Goal: Information Seeking & Learning: Learn about a topic

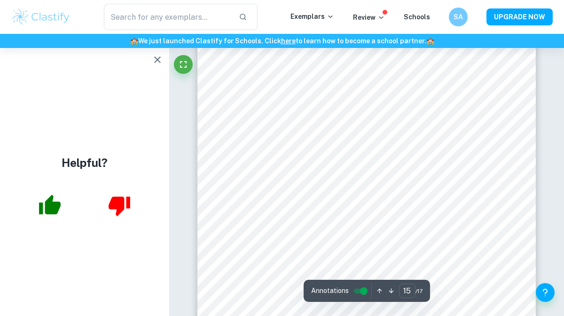
scroll to position [6436, 0]
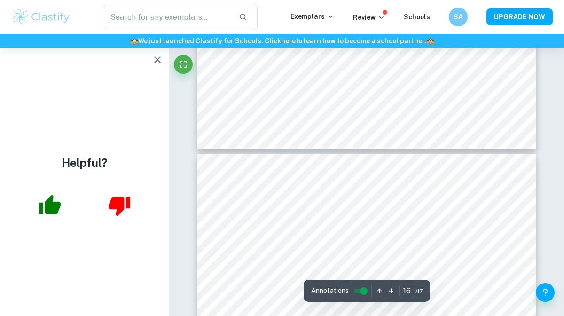
type input "17"
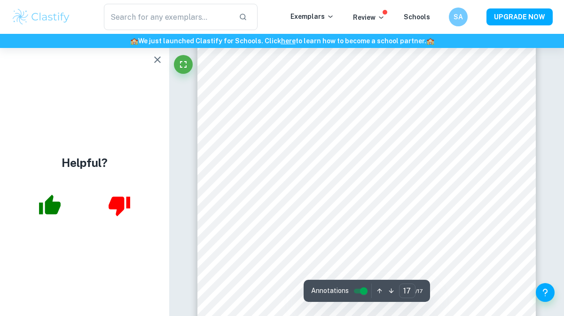
scroll to position [7487, 0]
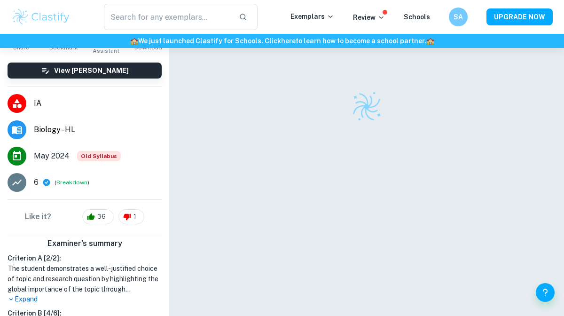
scroll to position [196, 0]
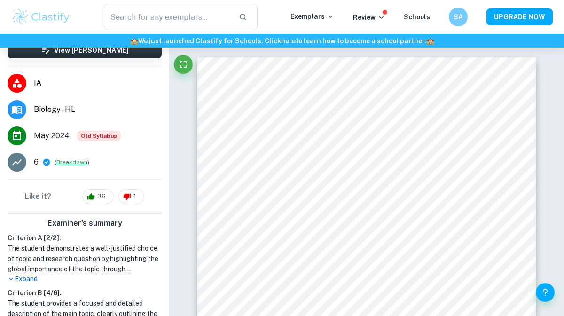
click at [59, 166] on button "Breakdown" at bounding box center [71, 162] width 31 height 8
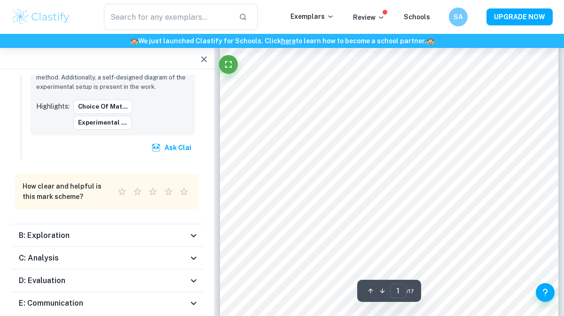
scroll to position [70, 0]
click at [172, 230] on div "B: Exploration" at bounding box center [103, 235] width 169 height 11
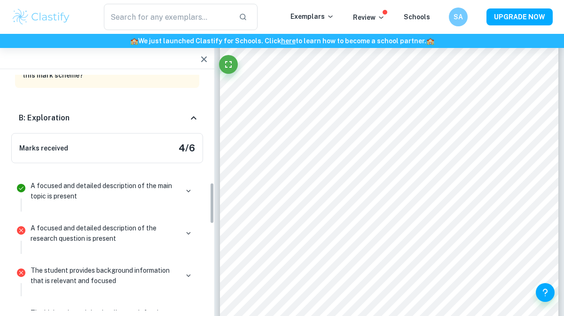
scroll to position [612, 0]
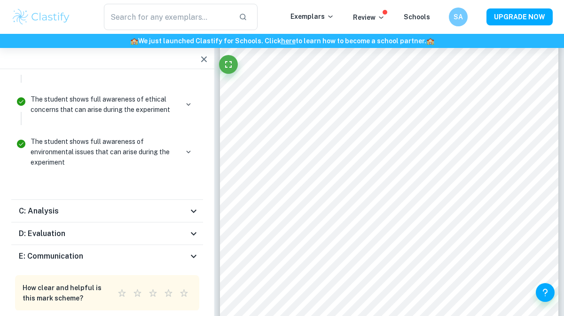
click at [116, 200] on div "C: Analysis" at bounding box center [107, 211] width 192 height 23
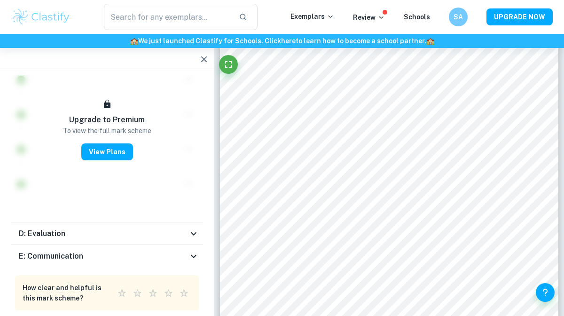
click at [114, 228] on div "D: Evaluation" at bounding box center [103, 233] width 169 height 11
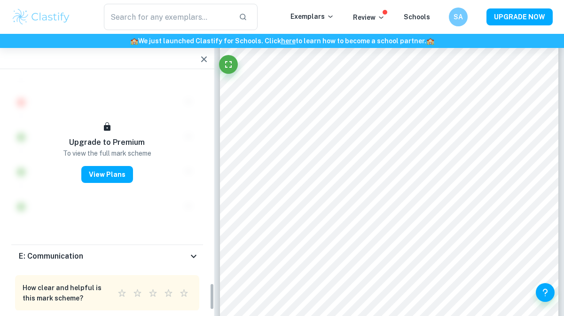
click at [115, 251] on div "E: Communication" at bounding box center [103, 256] width 169 height 11
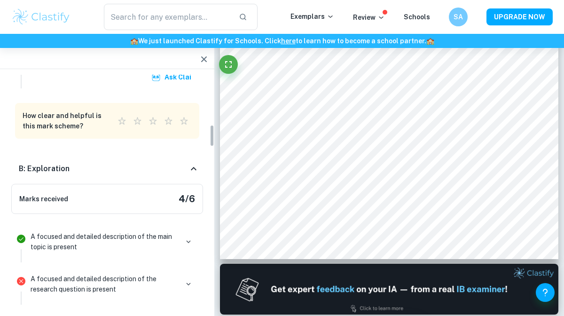
scroll to position [533, 0]
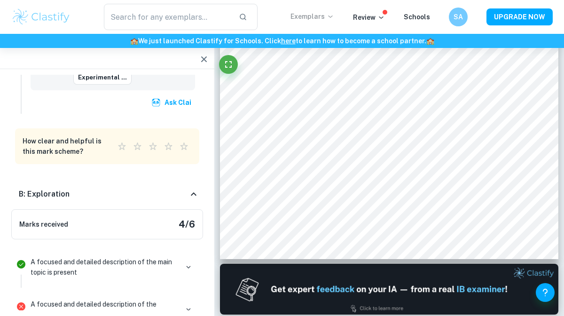
click at [311, 14] on p "Exemplars" at bounding box center [312, 16] width 44 height 10
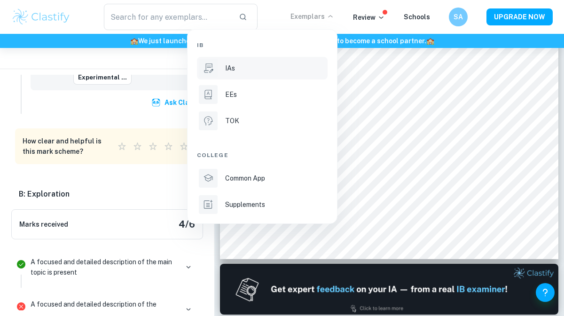
click at [274, 69] on div "IAs" at bounding box center [275, 68] width 101 height 10
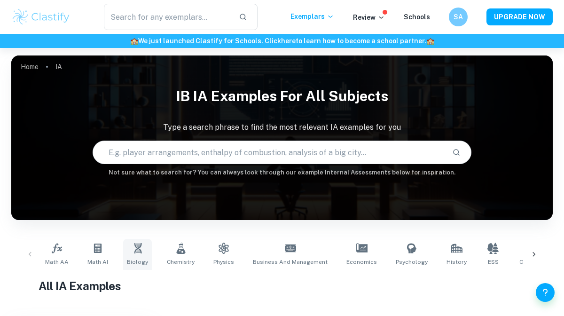
click at [132, 253] on icon at bounding box center [137, 248] width 11 height 11
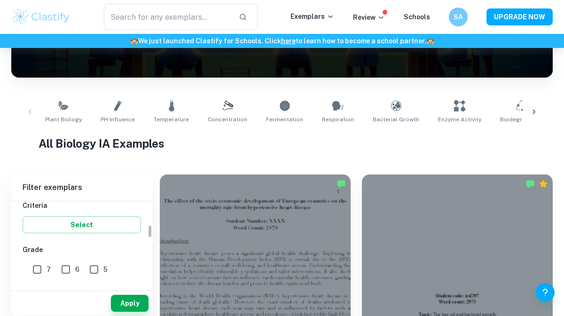
scroll to position [170, 0]
click at [41, 264] on input "7" at bounding box center [37, 266] width 19 height 19
checkbox input "true"
click at [62, 266] on input "6" at bounding box center [65, 266] width 19 height 19
checkbox input "true"
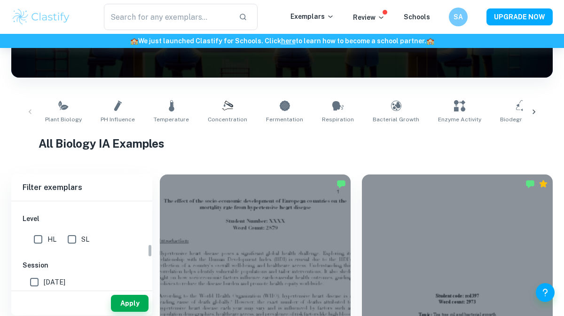
scroll to position [271, 0]
click at [74, 236] on input "SL" at bounding box center [72, 233] width 19 height 19
checkbox input "true"
click at [42, 235] on input "HL" at bounding box center [38, 233] width 19 height 19
checkbox input "true"
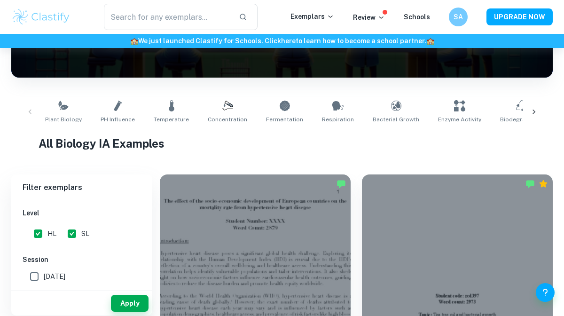
click at [75, 247] on div "[GEOGRAPHIC_DATA] Category IA EE TOK Notes Subject Type a subject Biology Type …" at bounding box center [81, 201] width 141 height 543
click at [75, 235] on input "SL" at bounding box center [72, 233] width 19 height 19
click at [118, 299] on button "Apply" at bounding box center [130, 303] width 38 height 17
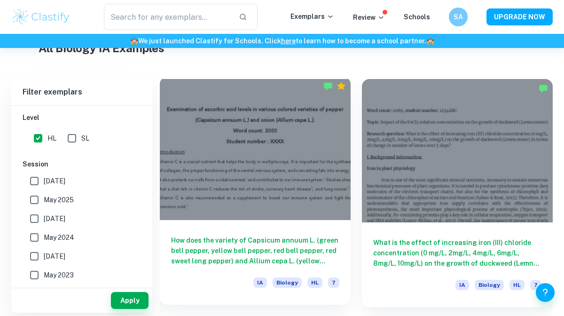
scroll to position [239, 0]
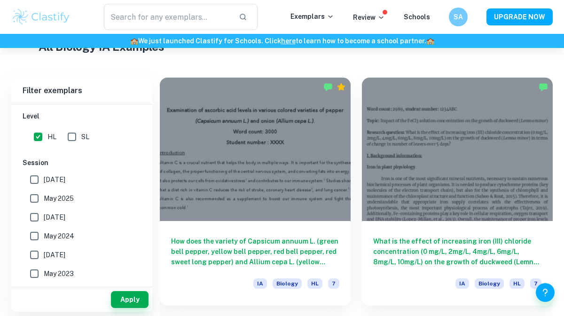
click at [74, 138] on input "SL" at bounding box center [72, 136] width 19 height 19
checkbox input "true"
click at [122, 295] on button "Apply" at bounding box center [130, 299] width 38 height 17
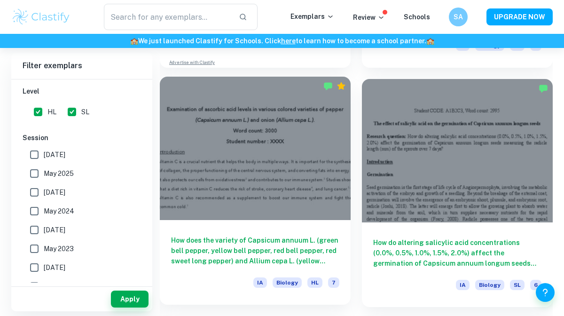
scroll to position [719, 0]
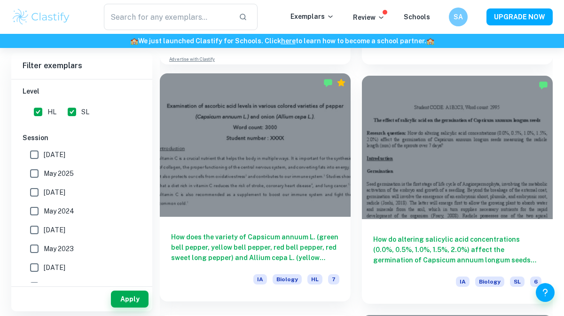
click at [271, 163] on div at bounding box center [255, 144] width 191 height 143
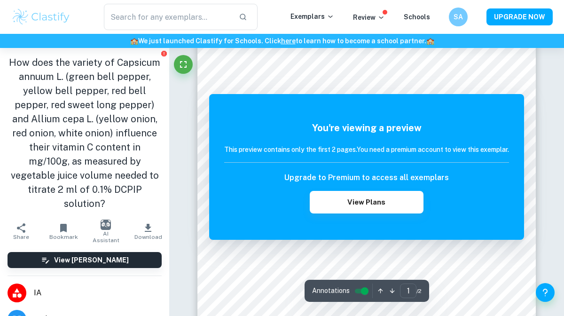
scroll to position [105, 0]
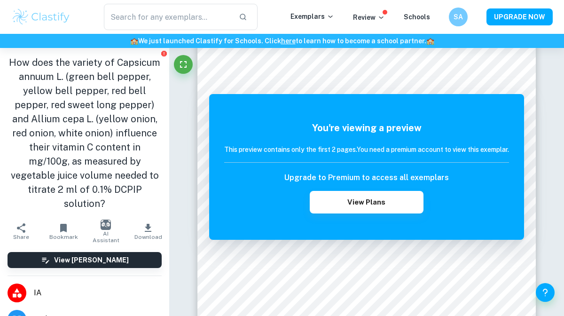
click at [60, 79] on h1 "How does the variety of Capsicum annuum L. (green bell pepper, yellow bell pepp…" at bounding box center [85, 132] width 154 height 155
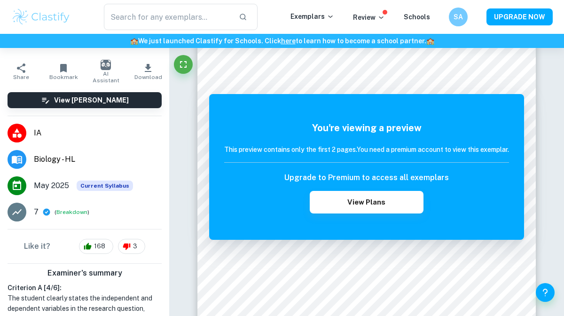
scroll to position [162, 0]
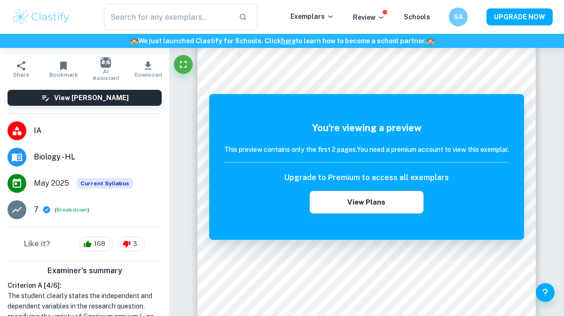
click at [72, 201] on li "7 ( Breakdown )" at bounding box center [84, 209] width 169 height 26
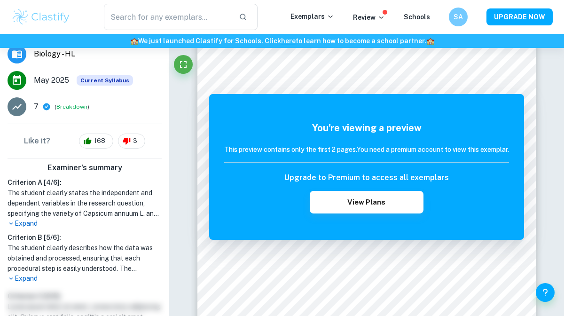
scroll to position [268, 0]
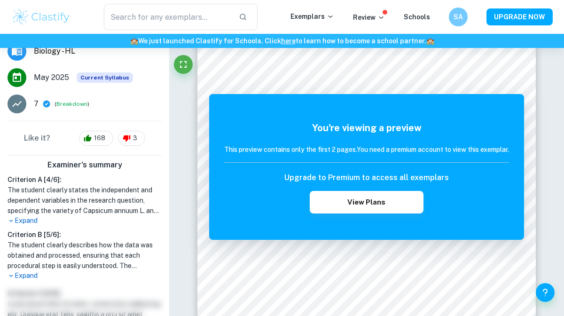
click at [31, 216] on p "Expand" at bounding box center [85, 221] width 154 height 10
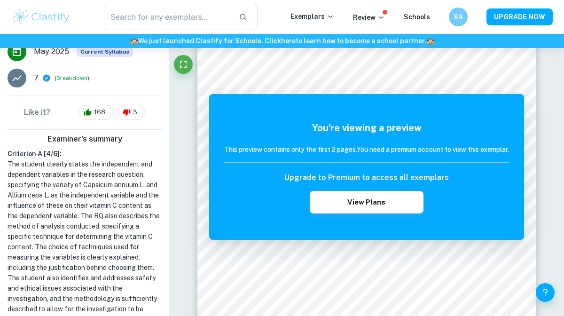
scroll to position [295, 0]
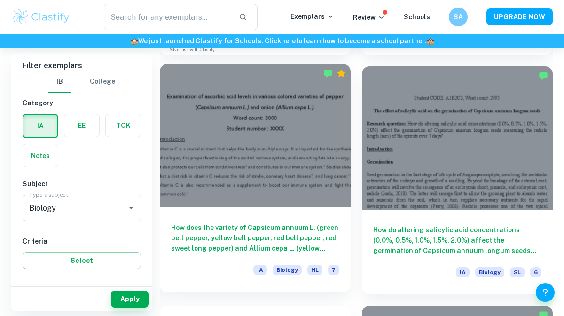
scroll to position [735, 0]
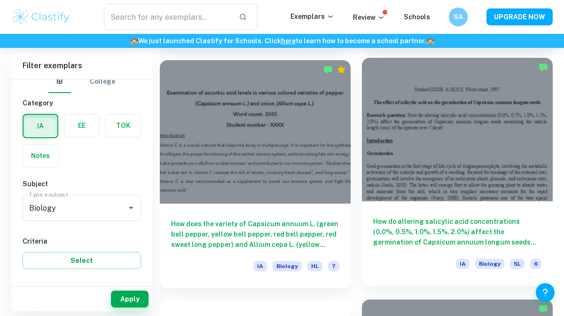
click at [441, 176] on div at bounding box center [457, 129] width 191 height 143
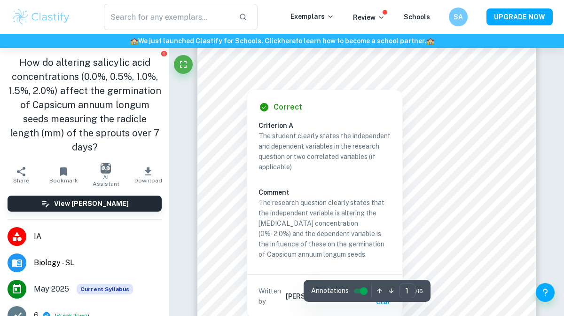
scroll to position [69, 0]
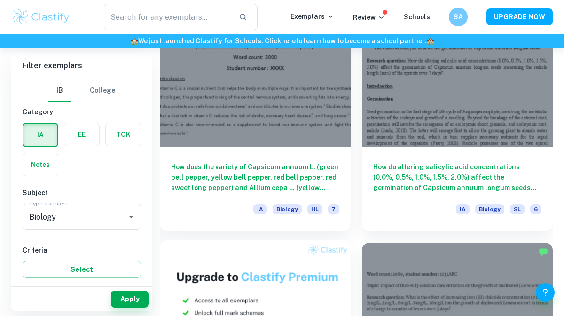
scroll to position [790, 0]
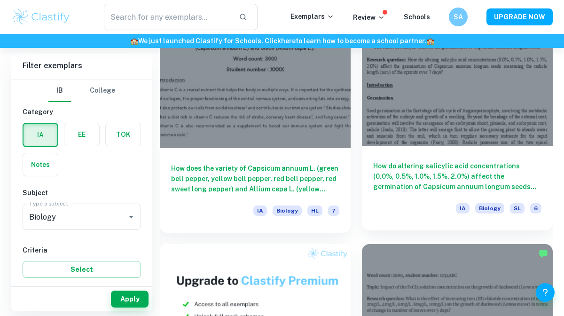
click at [422, 145] on div at bounding box center [457, 73] width 191 height 143
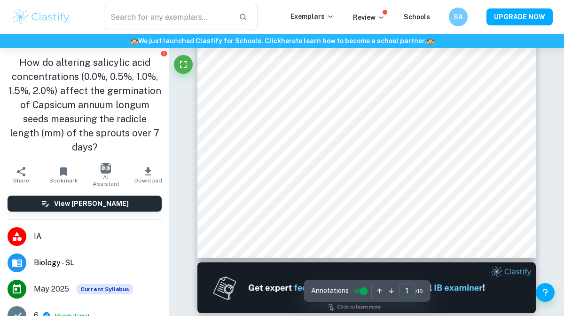
scroll to position [286, 0]
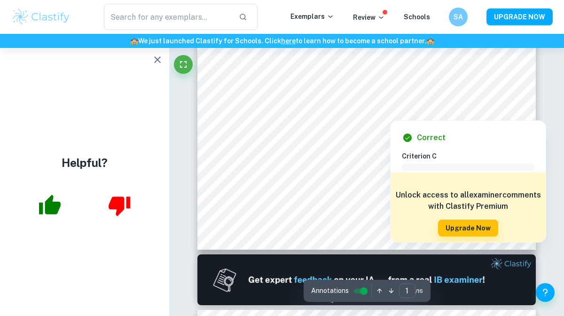
click at [404, 165] on span at bounding box center [468, 167] width 133 height 7
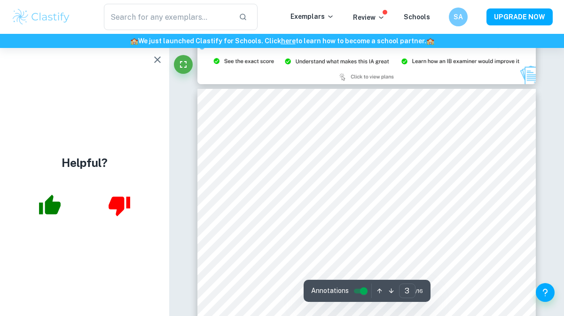
scroll to position [1047, 0]
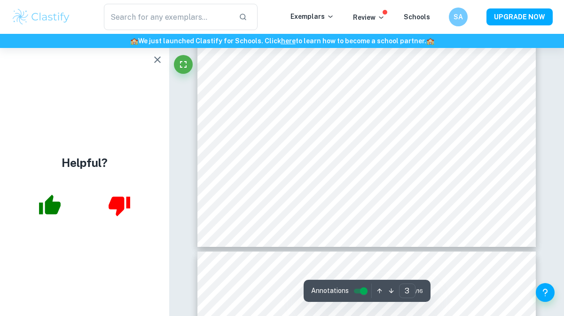
type input "4"
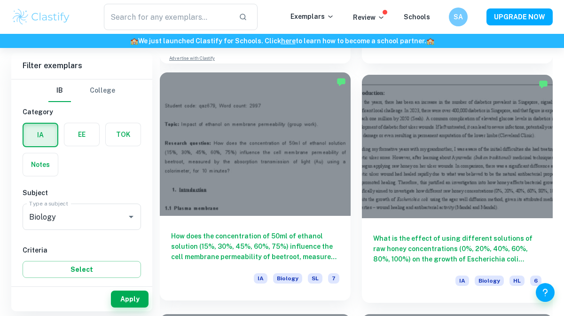
scroll to position [1200, 0]
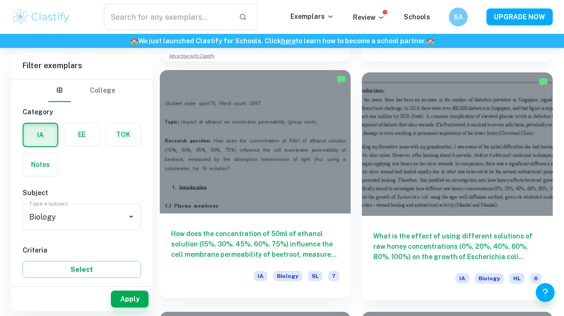
click at [315, 138] on div at bounding box center [255, 141] width 191 height 143
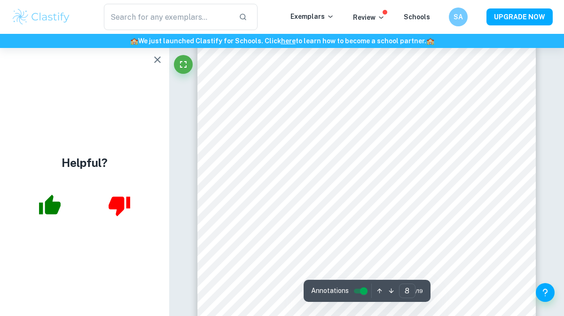
scroll to position [3525, 0]
click at [156, 55] on icon "button" at bounding box center [157, 59] width 11 height 11
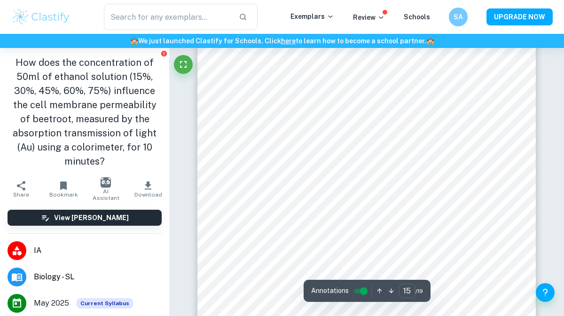
scroll to position [7009, 0]
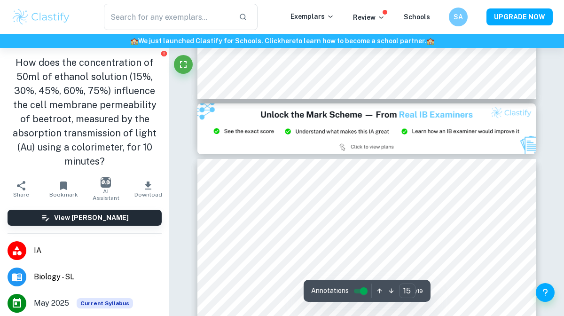
type input "14"
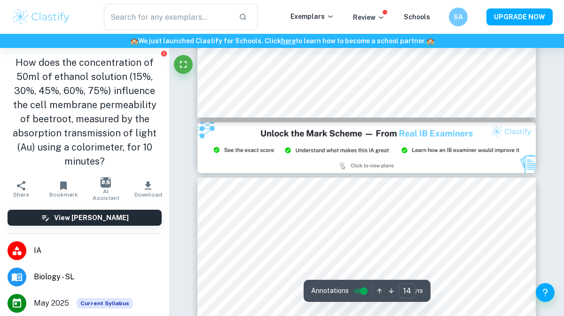
scroll to position [6862, 0]
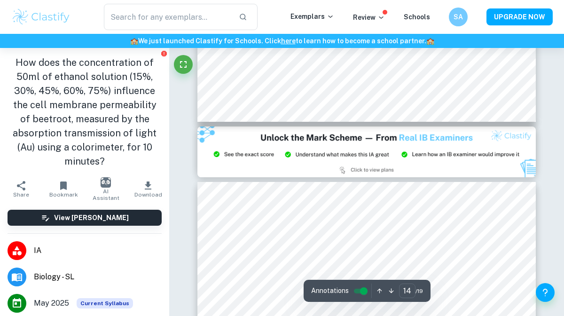
click at [374, 147] on img at bounding box center [366, 151] width 338 height 51
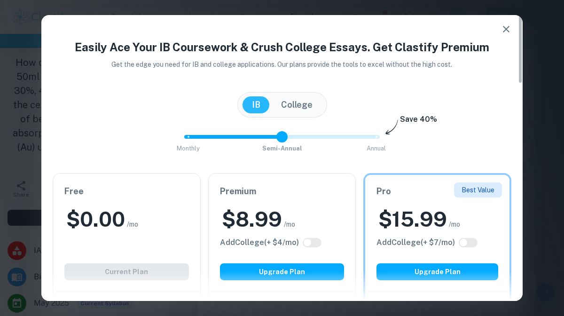
drag, startPoint x: 376, startPoint y: 137, endPoint x: 310, endPoint y: 138, distance: 65.8
click at [310, 137] on span "Monthly Semi-Annual Annual" at bounding box center [282, 137] width 188 height 16
click at [375, 136] on span "Monthly Semi-Annual Annual" at bounding box center [282, 137] width 188 height 16
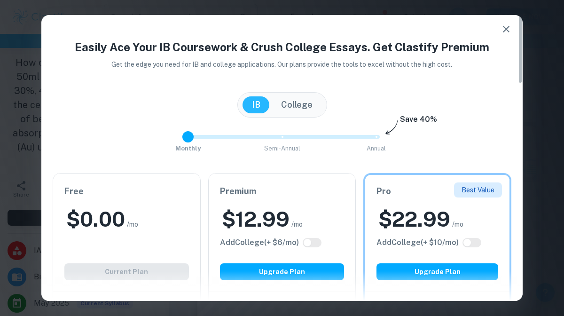
click at [189, 139] on span "Monthly Semi-Annual Annual" at bounding box center [282, 137] width 188 height 16
click at [287, 140] on span "Monthly Semi-Annual Annual" at bounding box center [282, 137] width 188 height 16
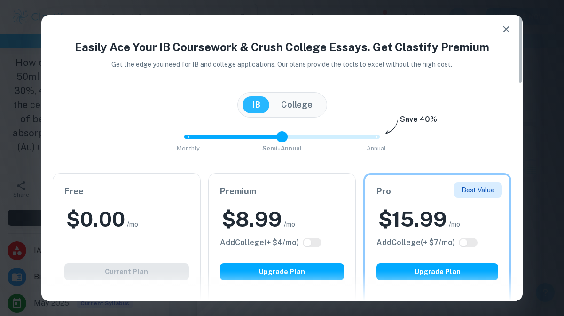
click at [381, 138] on div "Monthly Semi-Annual Annual Save 40%" at bounding box center [282, 141] width 459 height 25
type input "2"
click at [376, 136] on span "Monthly Semi-Annual Annual" at bounding box center [282, 137] width 188 height 16
type input "15"
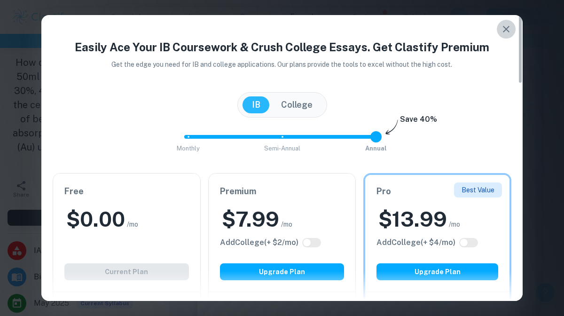
click at [506, 27] on icon "button" at bounding box center [506, 29] width 11 height 11
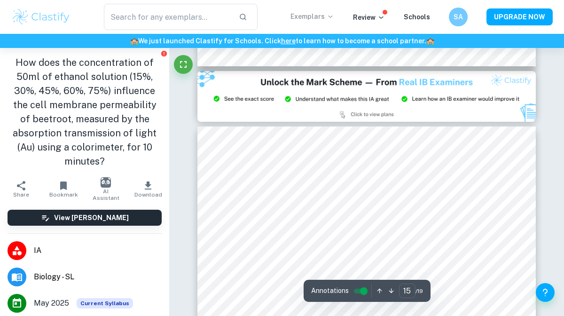
click at [320, 16] on p "Exemplars" at bounding box center [312, 16] width 44 height 10
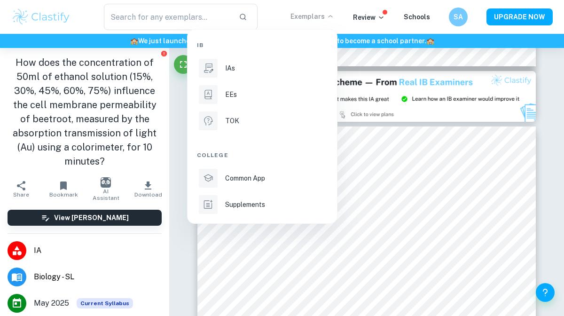
click at [356, 168] on div at bounding box center [282, 158] width 564 height 316
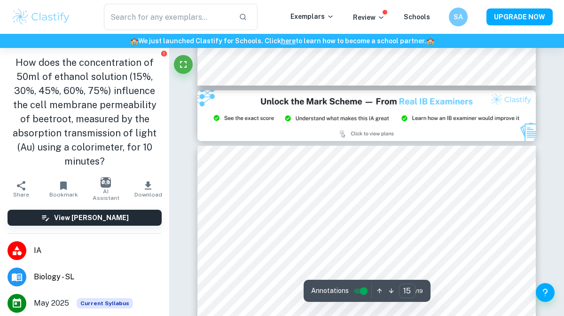
scroll to position [6896, 0]
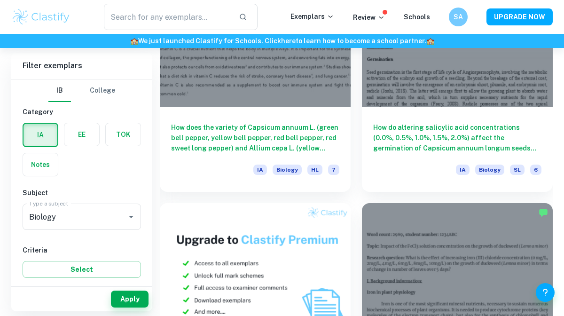
scroll to position [831, 0]
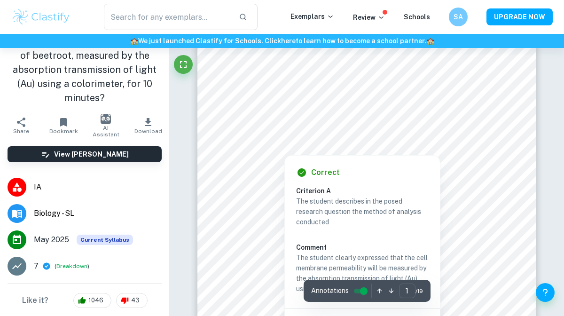
scroll to position [64, 0]
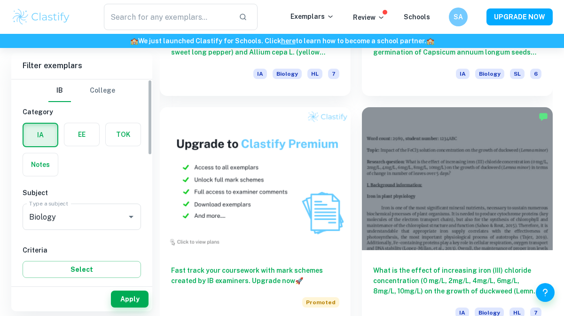
scroll to position [688, 0]
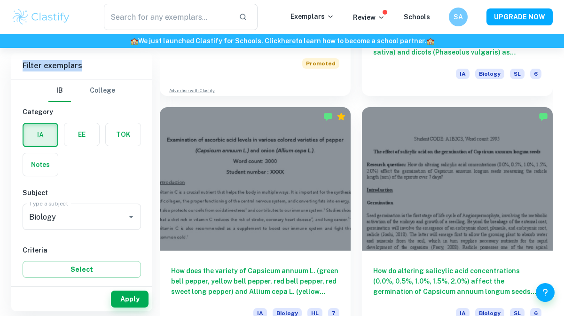
drag, startPoint x: 148, startPoint y: 63, endPoint x: 93, endPoint y: 62, distance: 54.5
click at [93, 62] on h6 "Filter exemplars" at bounding box center [81, 66] width 141 height 26
drag, startPoint x: 80, startPoint y: 67, endPoint x: 65, endPoint y: 62, distance: 15.5
click at [65, 62] on h6 "Filter exemplars" at bounding box center [81, 66] width 141 height 26
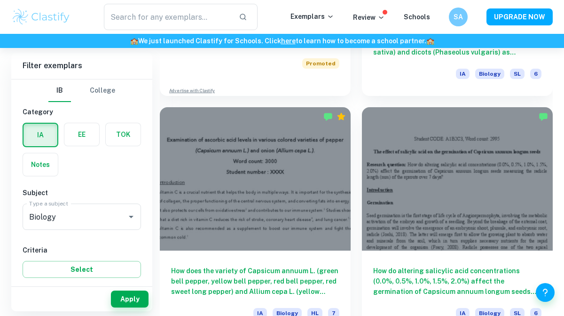
click at [74, 55] on h6 "Filter exemplars" at bounding box center [81, 66] width 141 height 26
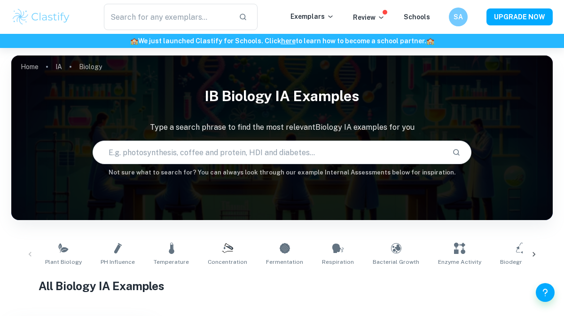
scroll to position [84, 0]
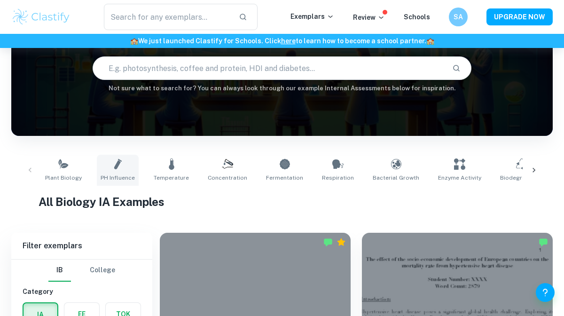
click at [112, 163] on icon at bounding box center [117, 163] width 11 height 11
type input "pH Influence"
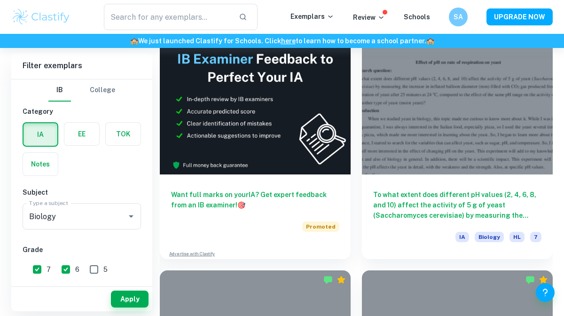
scroll to position [529, 0]
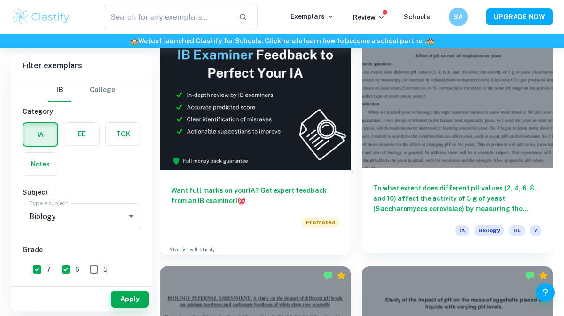
click at [422, 166] on div at bounding box center [457, 96] width 191 height 143
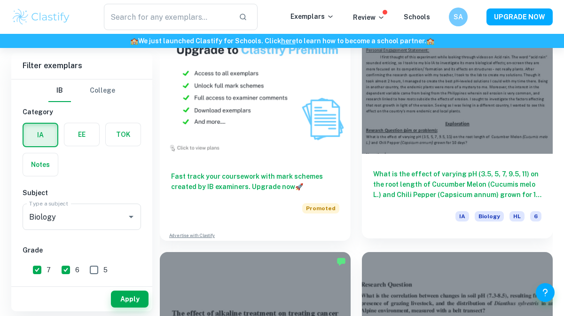
scroll to position [1019, 0]
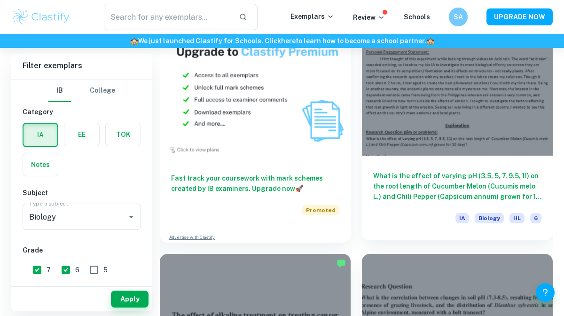
click at [419, 165] on div "What is the effect of varying pH (3.5, 5, 7, 9.5, 11) on the root length of Cuc…" at bounding box center [457, 198] width 191 height 85
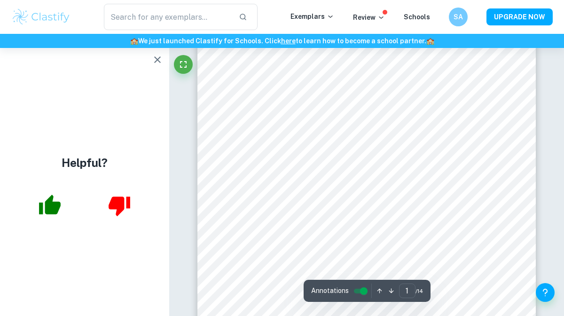
scroll to position [149, 0]
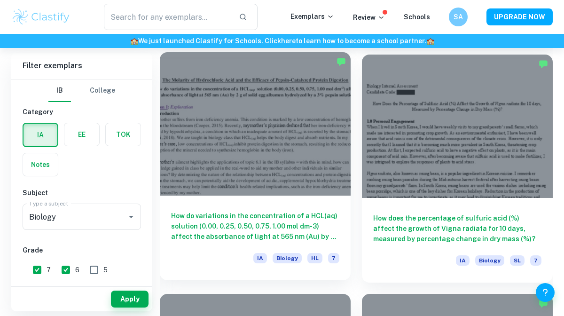
scroll to position [1699, 0]
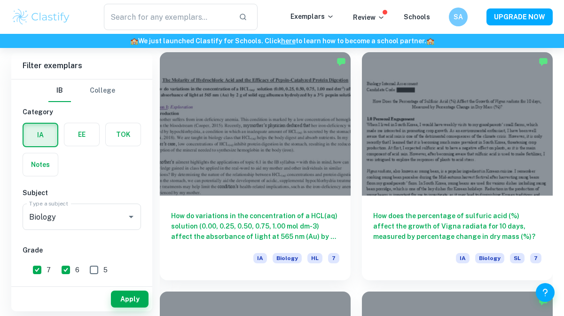
drag, startPoint x: 294, startPoint y: 141, endPoint x: 417, endPoint y: 2, distance: 186.1
